Goal: Go to known website: Go to known website

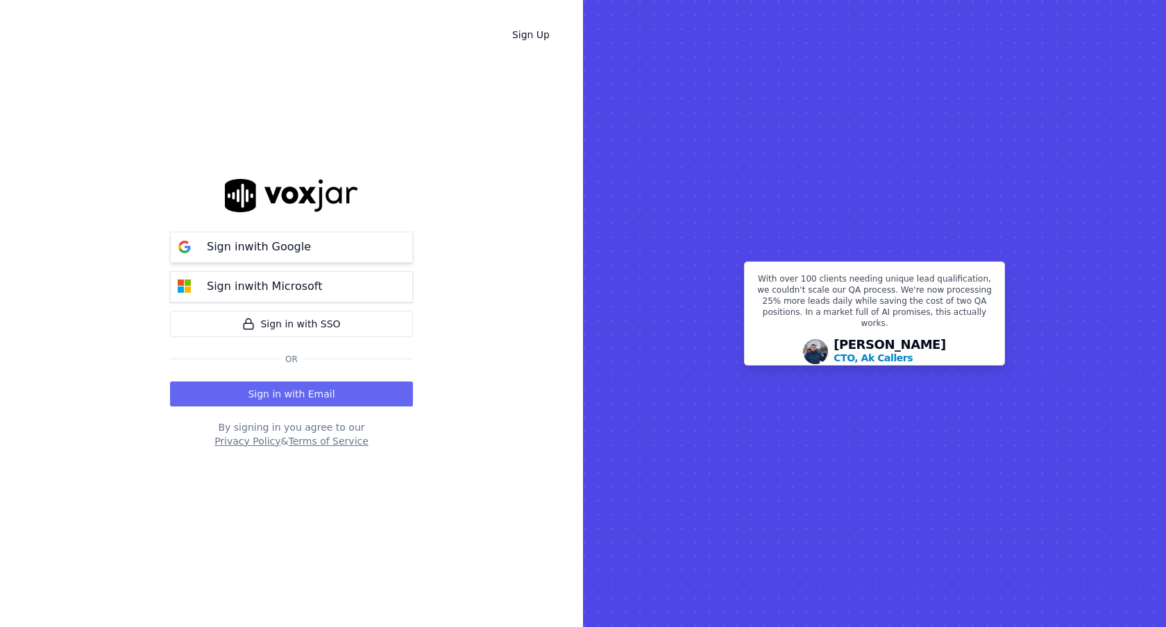
click at [359, 234] on button "Sign in with Google" at bounding box center [291, 247] width 243 height 31
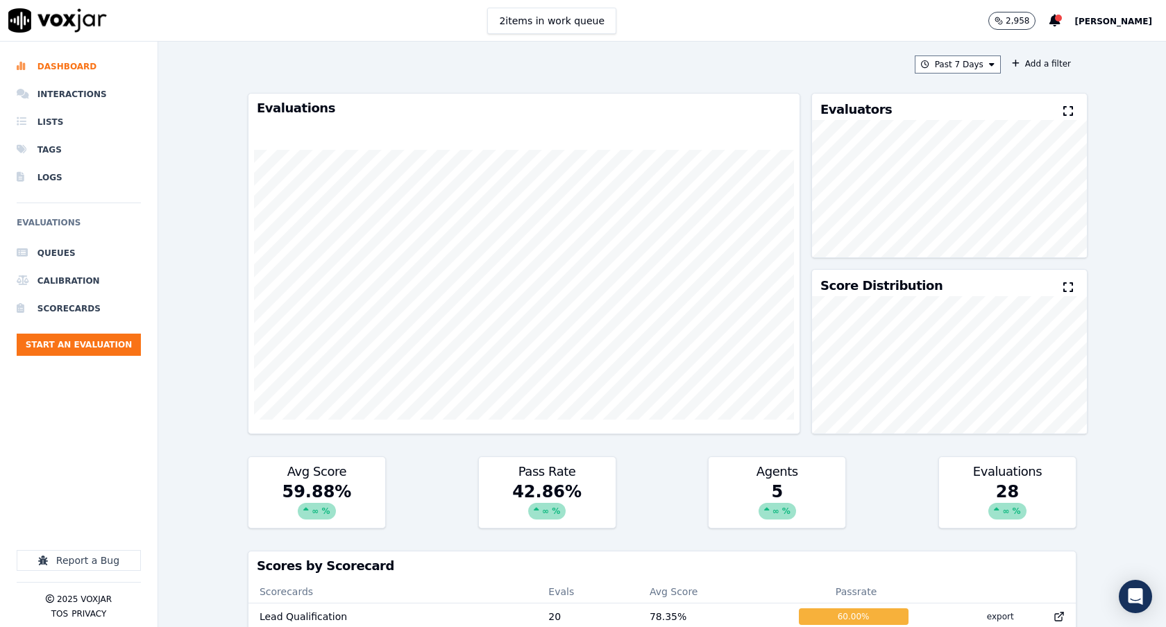
click at [496, 64] on div "Past 7 Days Add a filter" at bounding box center [662, 65] width 829 height 18
